Goal: Complete application form

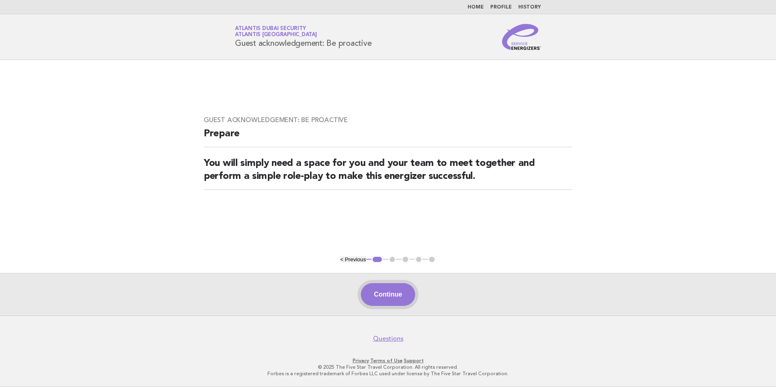
click at [398, 296] on button "Continue" at bounding box center [388, 294] width 54 height 23
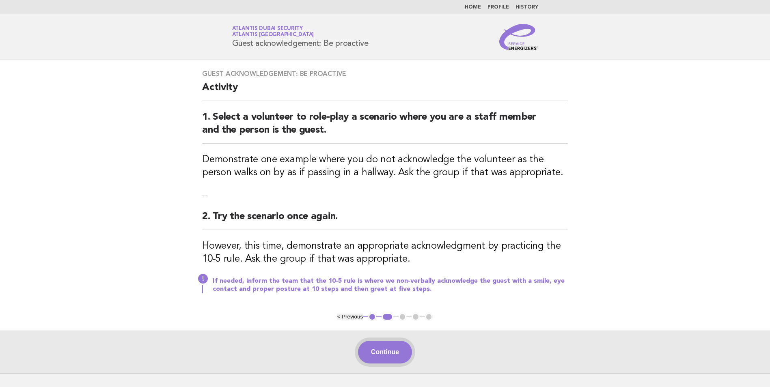
click at [383, 350] on button "Continue" at bounding box center [385, 352] width 54 height 23
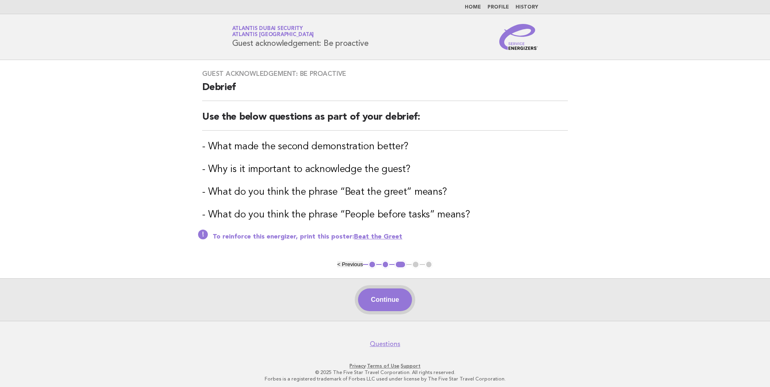
click at [387, 306] on button "Continue" at bounding box center [385, 300] width 54 height 23
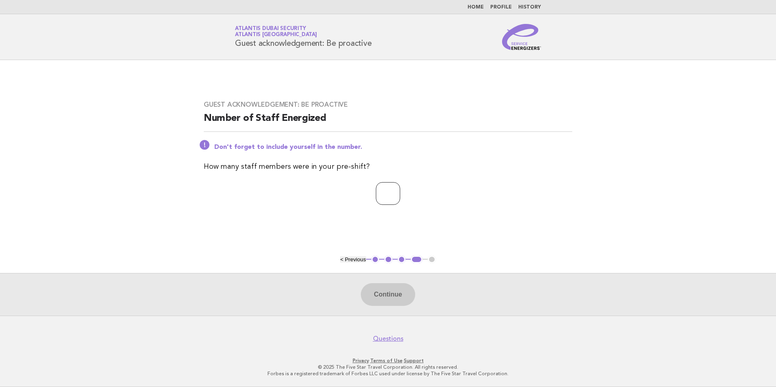
click at [379, 187] on input "number" at bounding box center [388, 193] width 24 height 23
type input "*"
click at [381, 298] on button "Continue" at bounding box center [388, 294] width 54 height 23
